Goal: Information Seeking & Learning: Learn about a topic

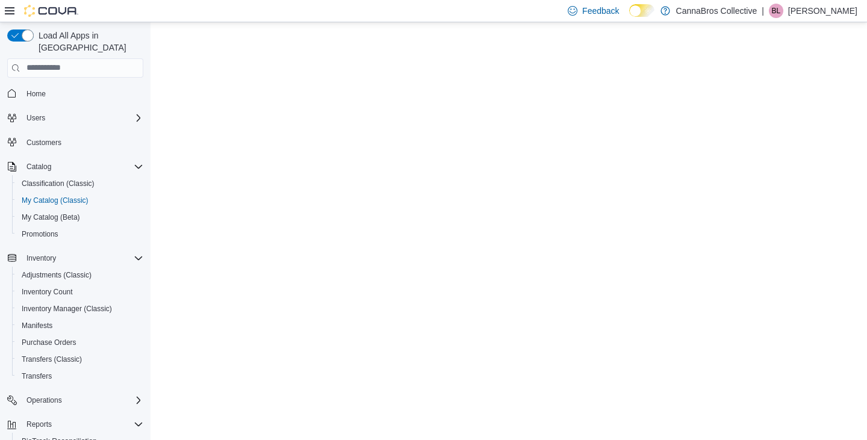
select select "**********"
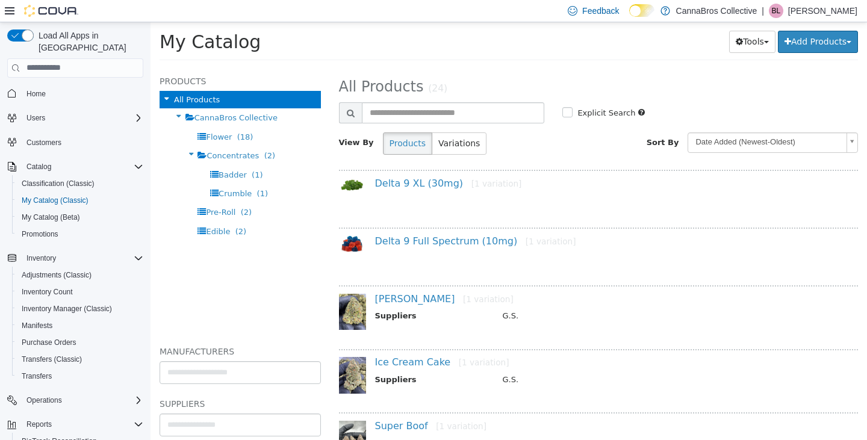
scroll to position [136, 0]
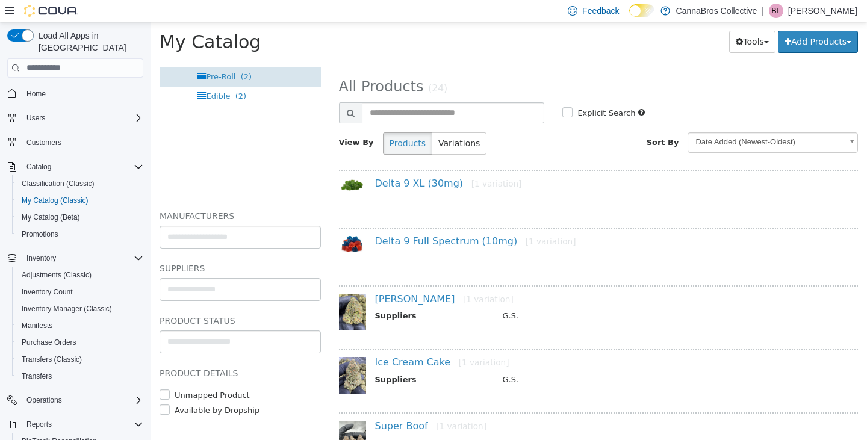
click at [217, 72] on span "Pre-Roll" at bounding box center [221, 76] width 30 height 9
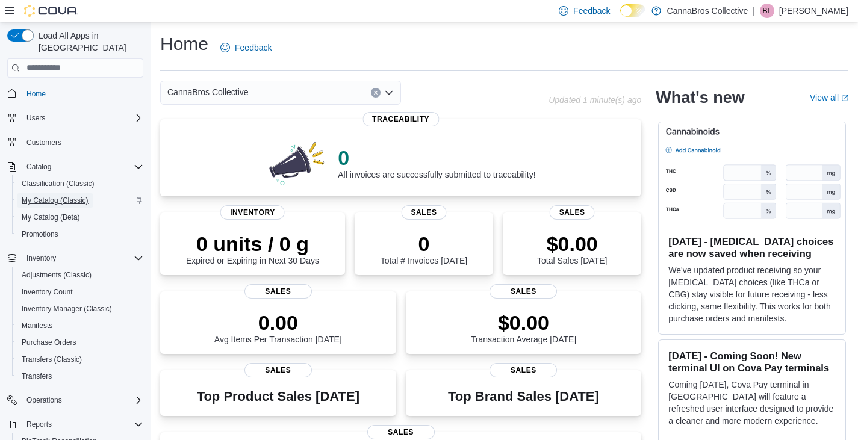
click at [70, 196] on span "My Catalog (Classic)" at bounding box center [55, 201] width 67 height 10
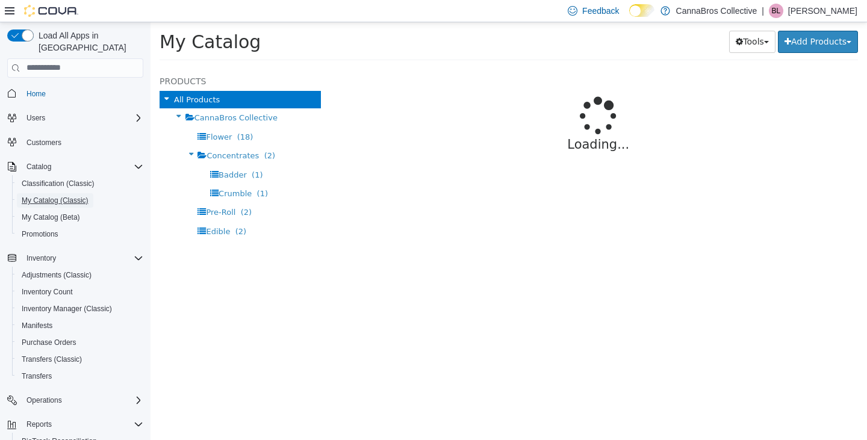
select select "**********"
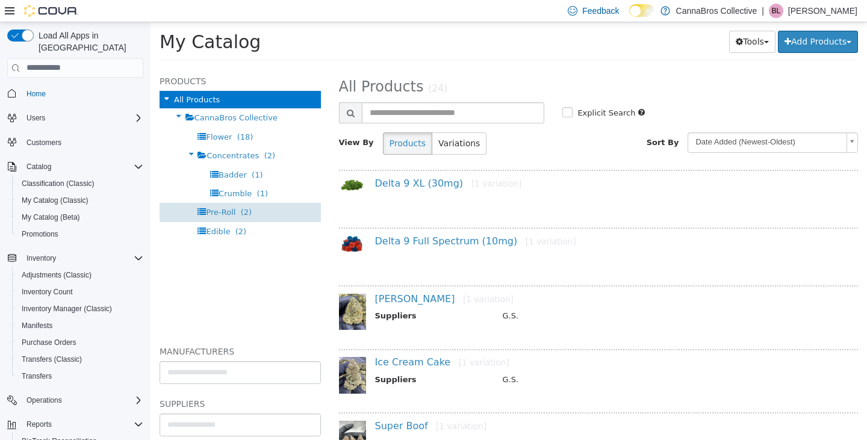
click at [227, 214] on span "Pre-Roll" at bounding box center [221, 211] width 30 height 9
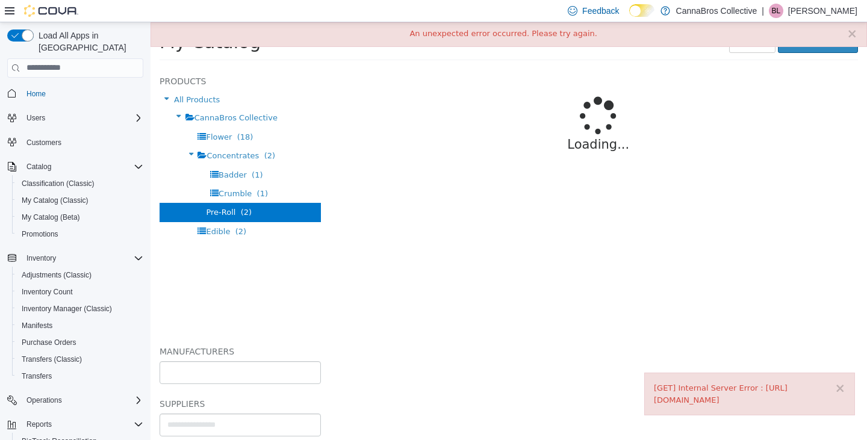
type input "*"
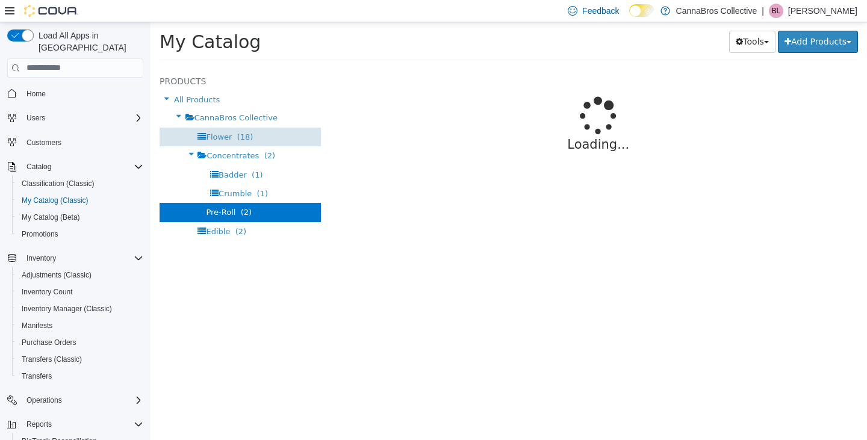
select select "**********"
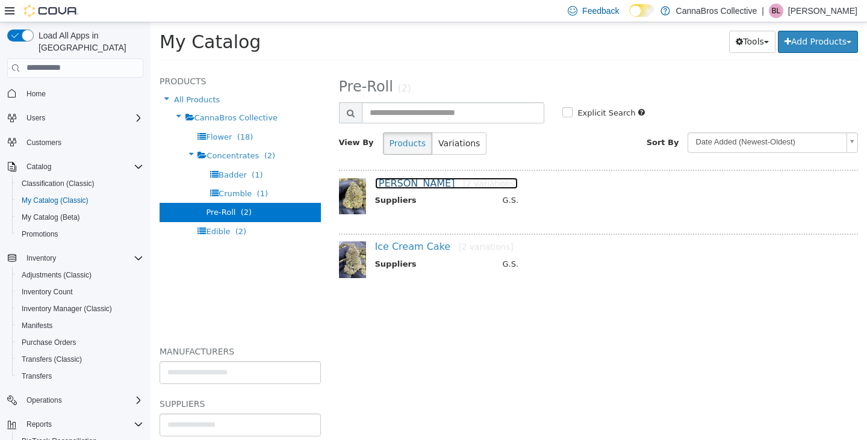
click at [381, 184] on link "[PERSON_NAME] [2 variations]" at bounding box center [446, 182] width 143 height 11
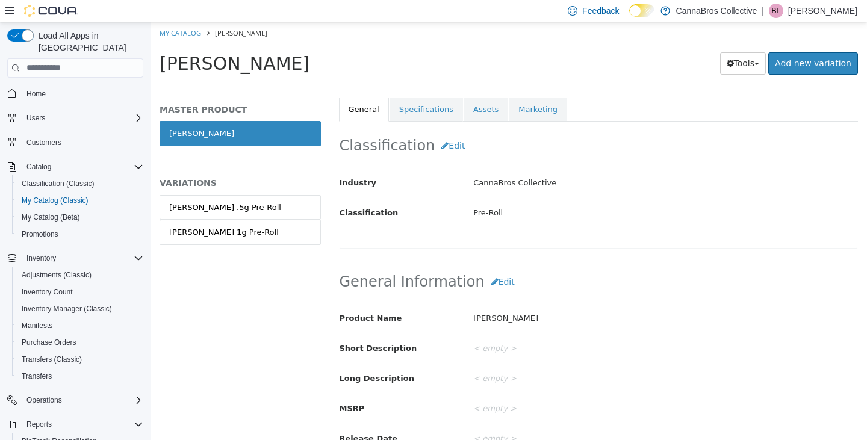
scroll to position [219, 0]
click at [303, 206] on link "[PERSON_NAME] .5g Pre-Roll" at bounding box center [240, 207] width 161 height 25
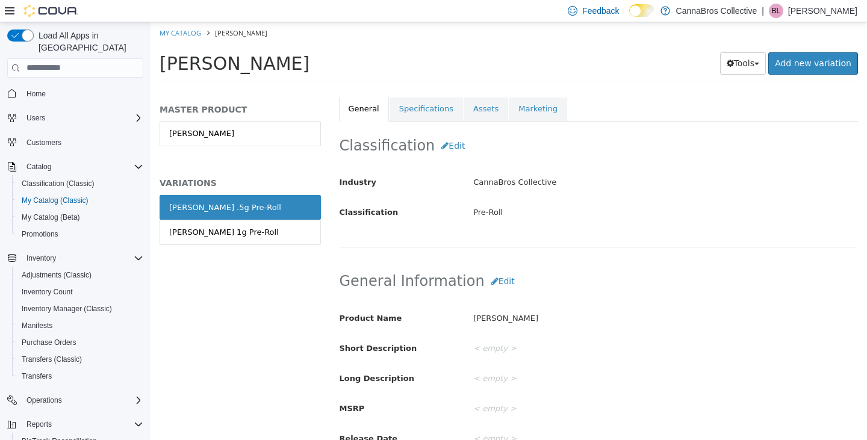
scroll to position [217, 0]
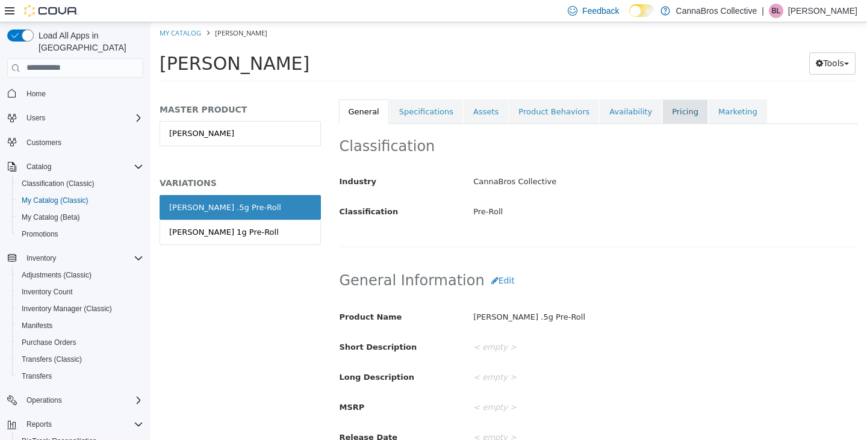
click at [663, 108] on link "Pricing" at bounding box center [686, 111] width 46 height 25
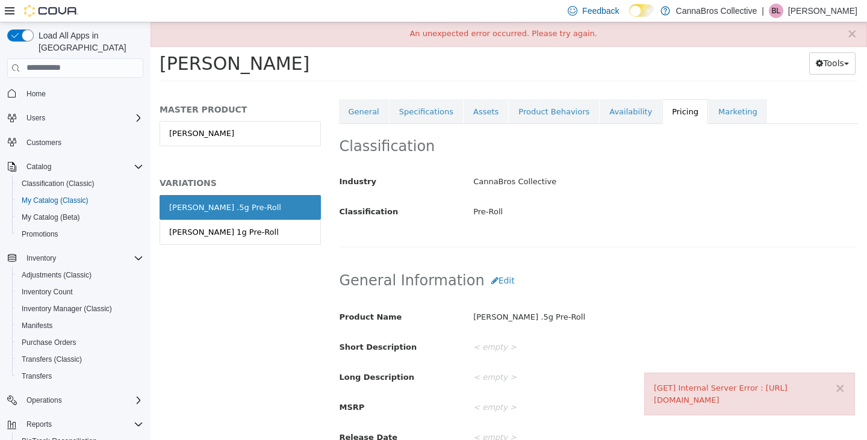
click at [580, 199] on div "Industry CannaBros Collective Classification Pre-Roll" at bounding box center [599, 196] width 519 height 51
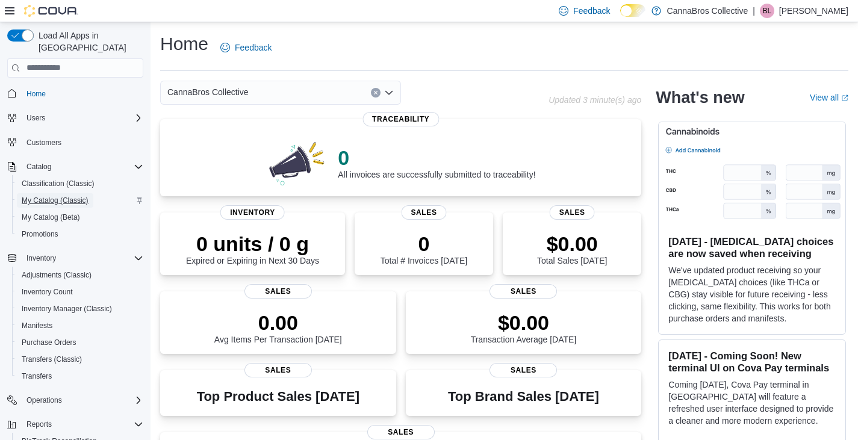
click at [51, 193] on span "My Catalog (Classic)" at bounding box center [55, 200] width 67 height 14
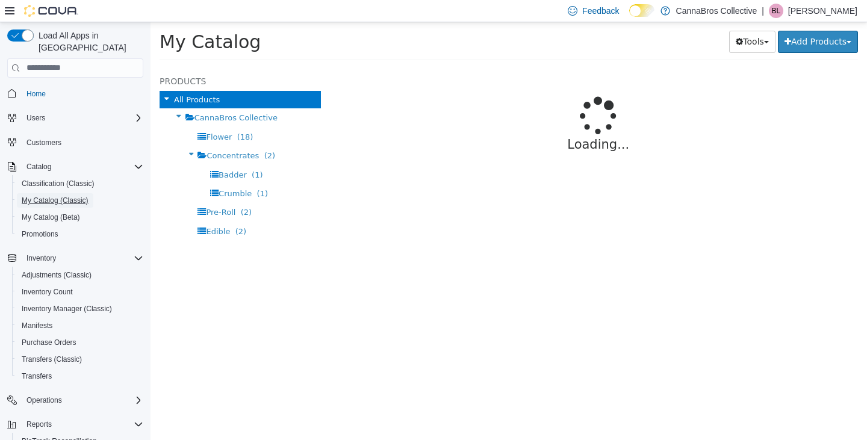
select select "**********"
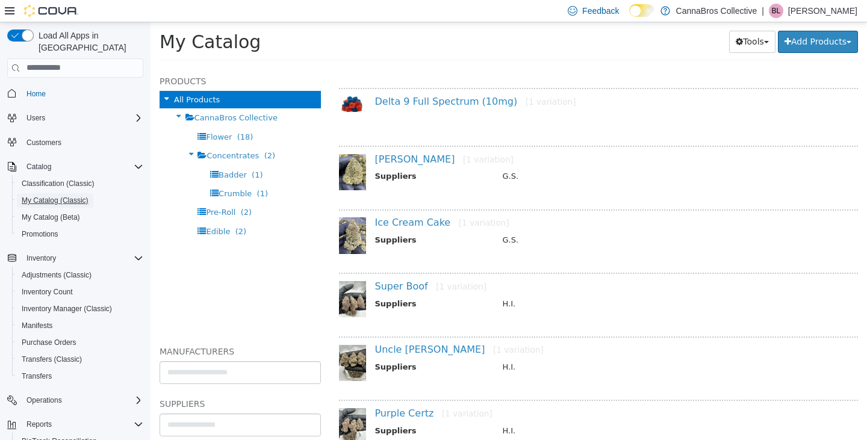
scroll to position [146, 0]
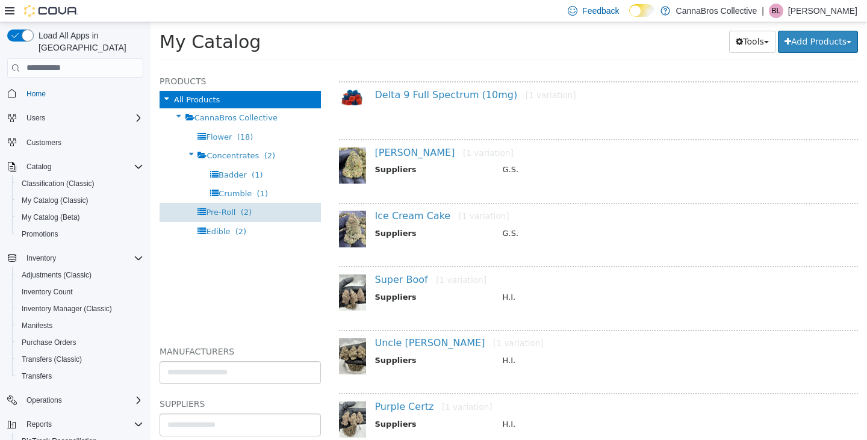
click at [229, 214] on span "Pre-Roll" at bounding box center [221, 211] width 30 height 9
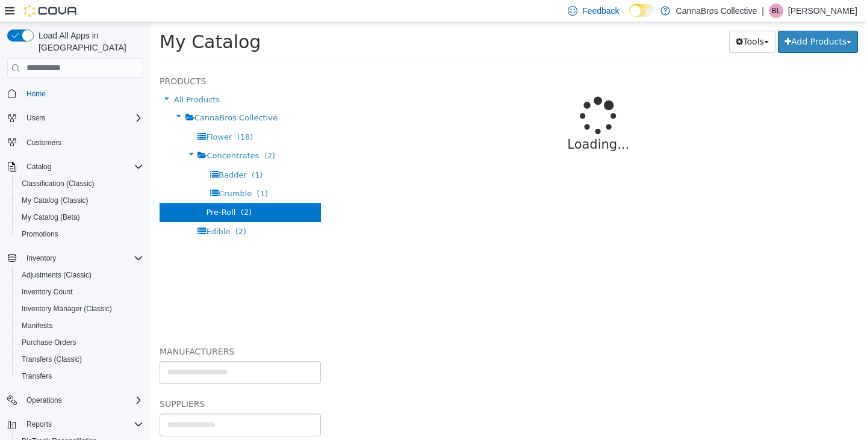
select select "**********"
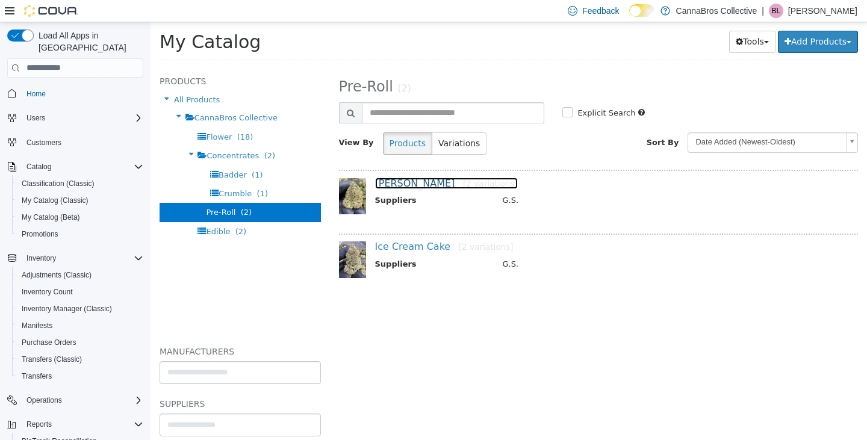
click at [385, 182] on link "[PERSON_NAME] [2 variations]" at bounding box center [446, 182] width 143 height 11
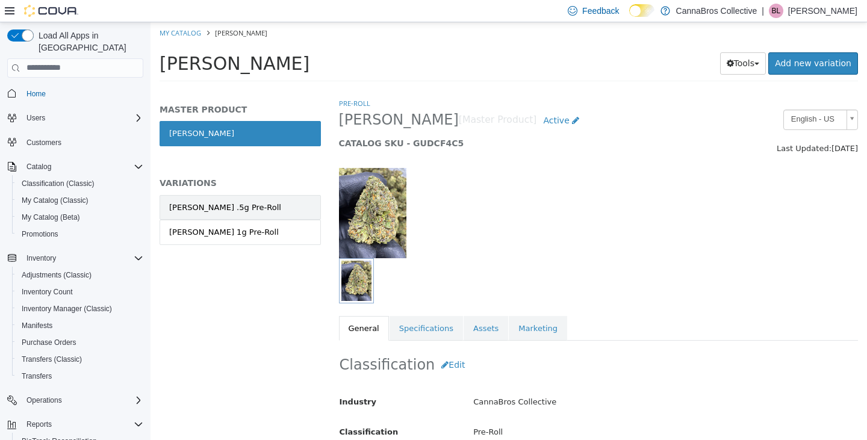
click at [285, 205] on link "[PERSON_NAME] .5g Pre-Roll" at bounding box center [240, 207] width 161 height 25
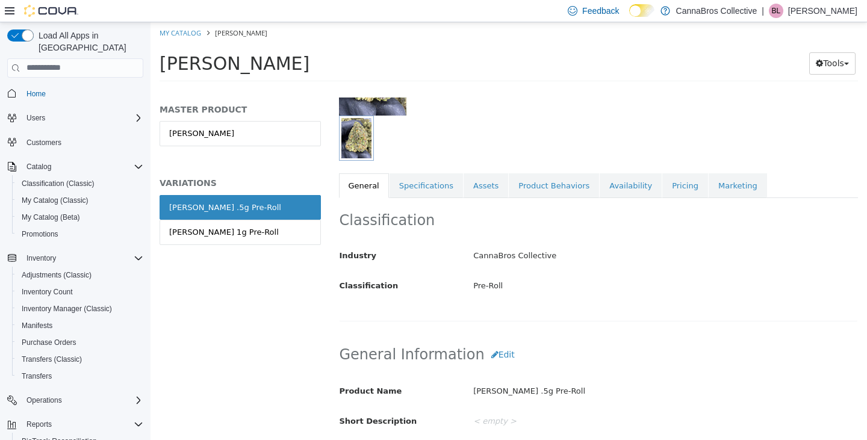
scroll to position [143, 0]
click at [663, 186] on link "Pricing" at bounding box center [686, 184] width 46 height 25
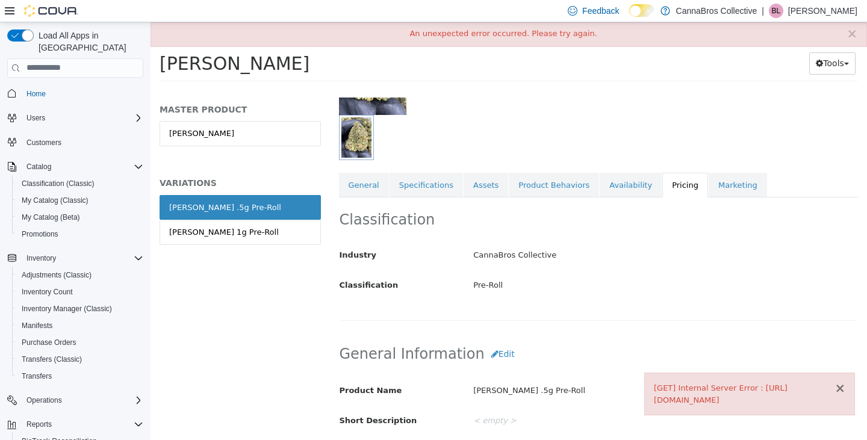
click at [840, 382] on button "×" at bounding box center [840, 388] width 11 height 13
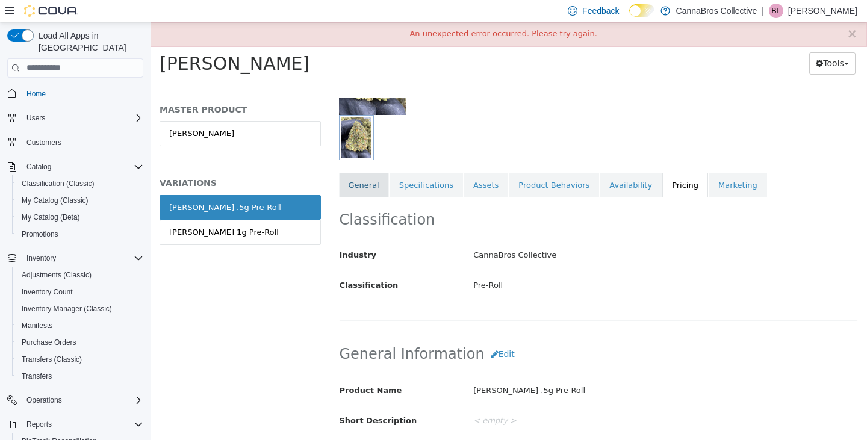
click at [349, 192] on link "General" at bounding box center [364, 184] width 50 height 25
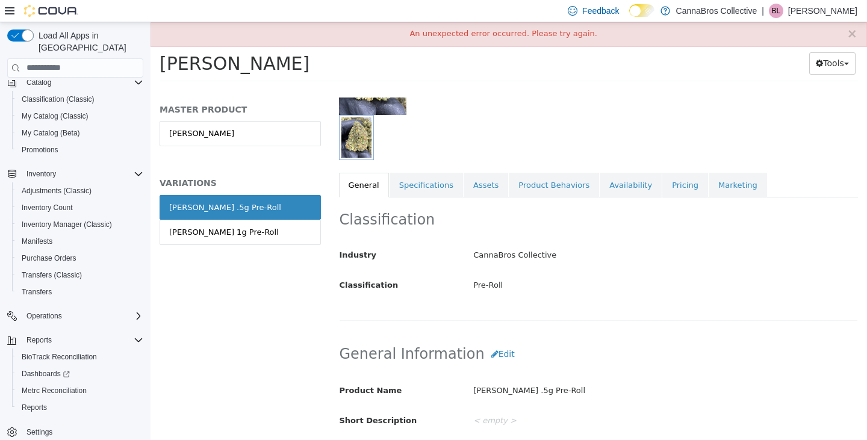
click at [278, 354] on div "MASTER PRODUCT Runtz VARIATIONS Runtz .5g Pre-Roll Runtz 1g Pre-Roll" at bounding box center [241, 268] width 180 height 343
click at [72, 220] on span "Inventory Manager (Classic)" at bounding box center [67, 225] width 90 height 10
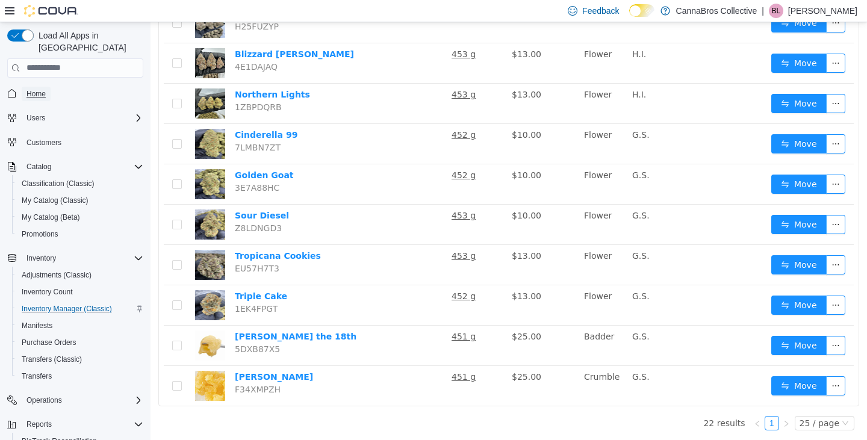
click at [37, 89] on span "Home" at bounding box center [36, 94] width 19 height 10
